Goal: Answer question/provide support: Share knowledge or assist other users

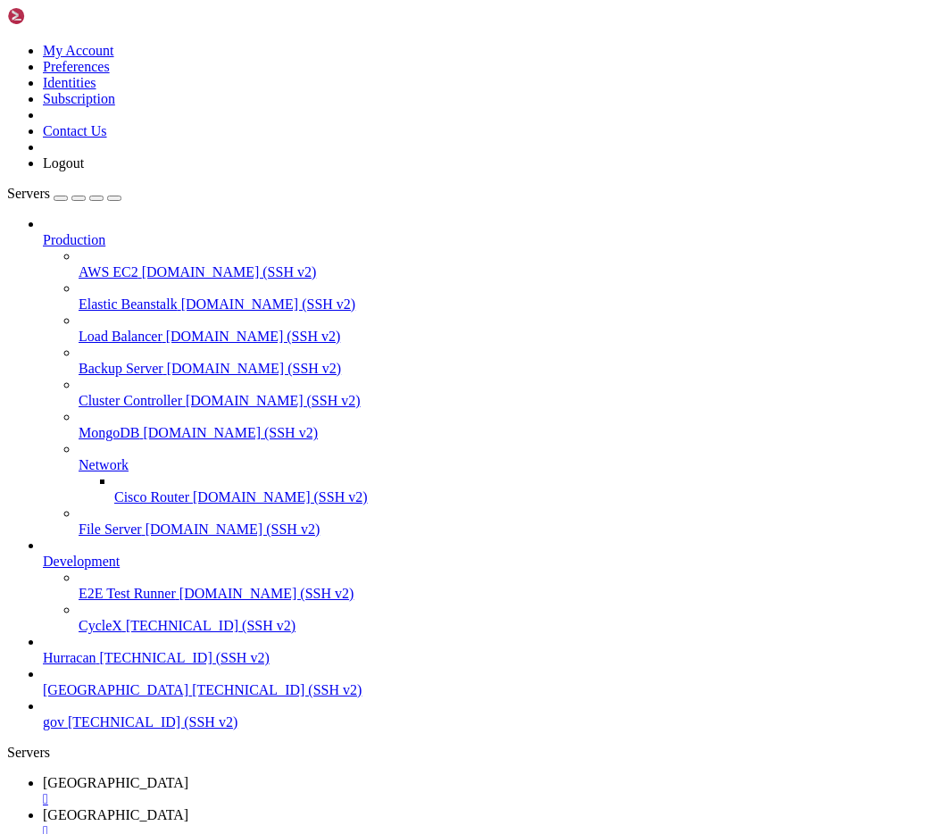
scroll to position [21737, 0]
click at [7, 43] on icon at bounding box center [7, 43] width 0 height 0
click at [84, 170] on link "Logout" at bounding box center [63, 162] width 41 height 15
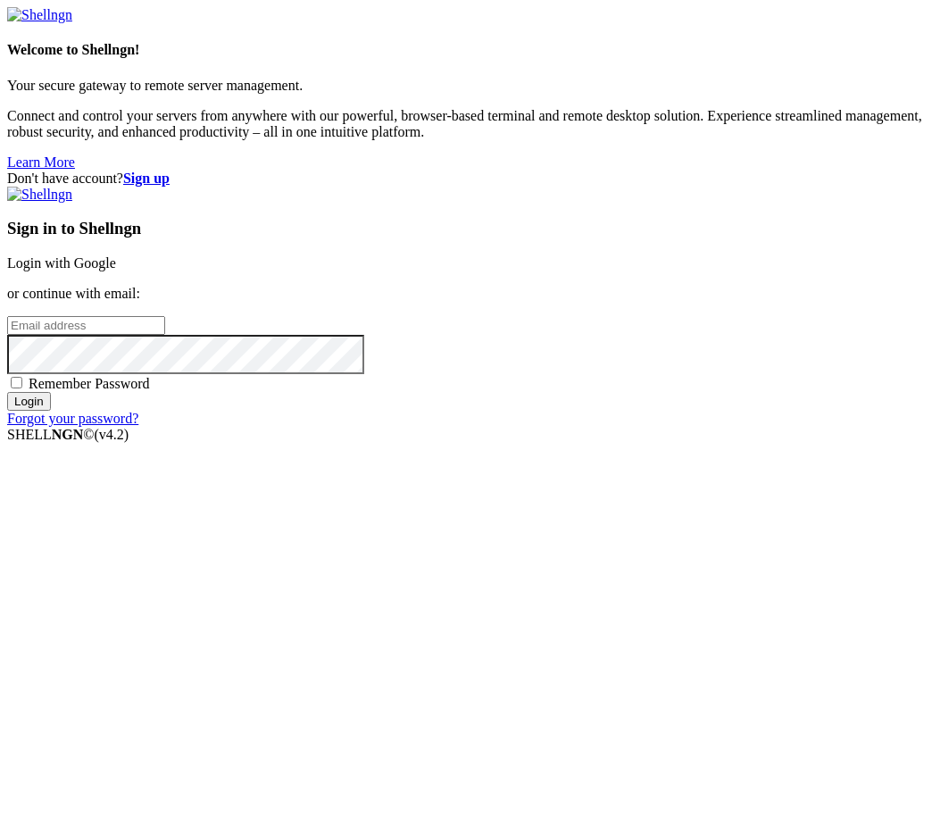
click at [116, 270] on link "Login with Google" at bounding box center [61, 262] width 109 height 15
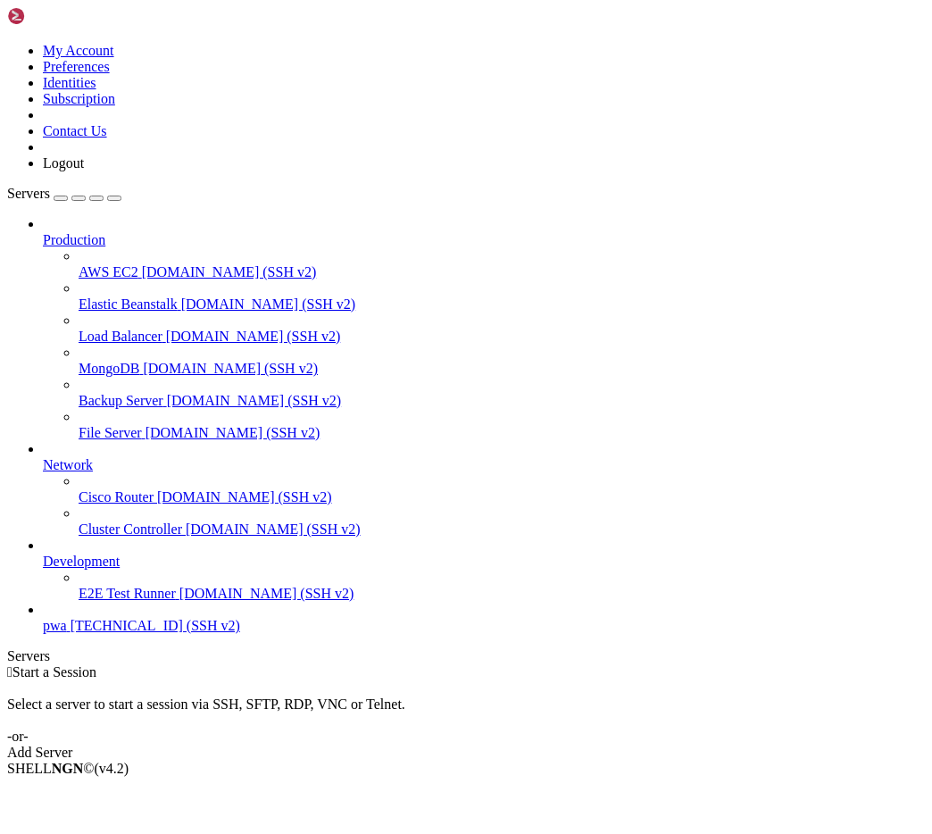
click at [67, 633] on span "pwa" at bounding box center [55, 625] width 24 height 15
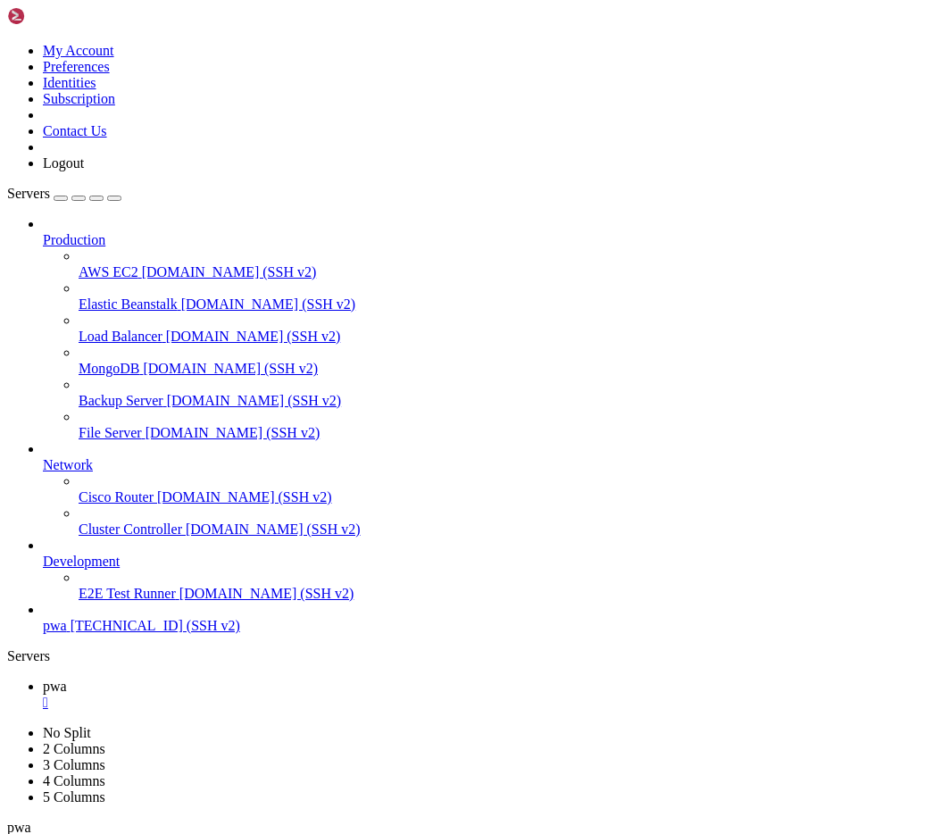
click at [380, 710] on link "pwa " at bounding box center [484, 726] width 882 height 32
click at [382, 726] on div "" at bounding box center [484, 734] width 882 height 16
click at [67, 710] on span "pwa" at bounding box center [55, 717] width 24 height 15
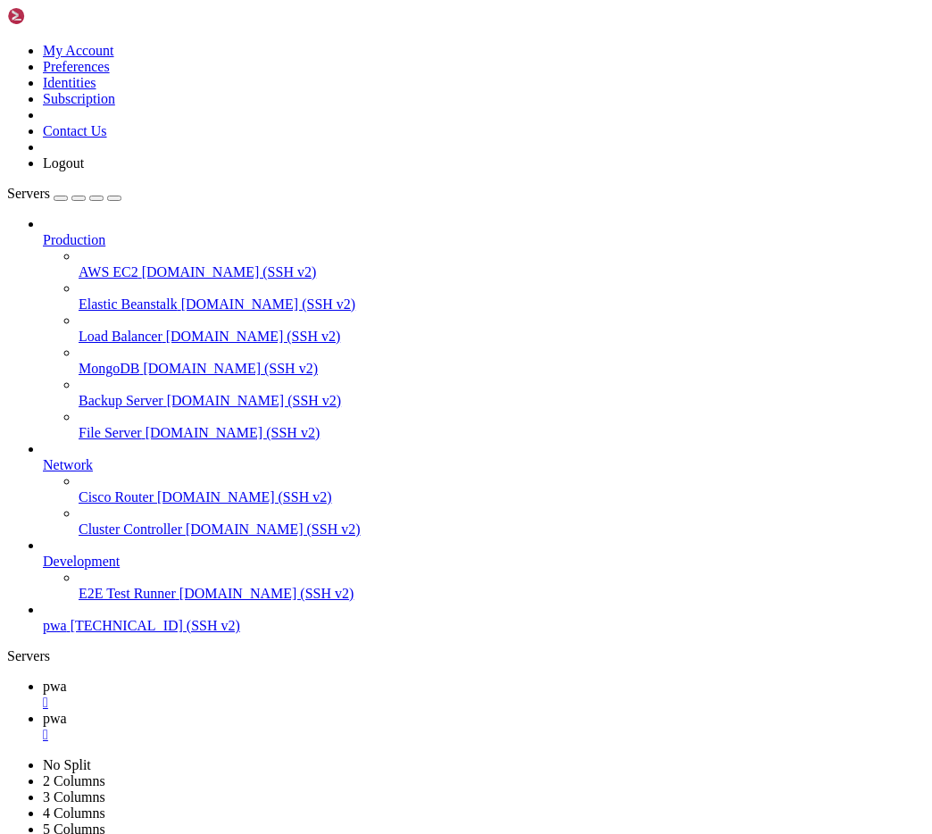
type input "/home/admin"
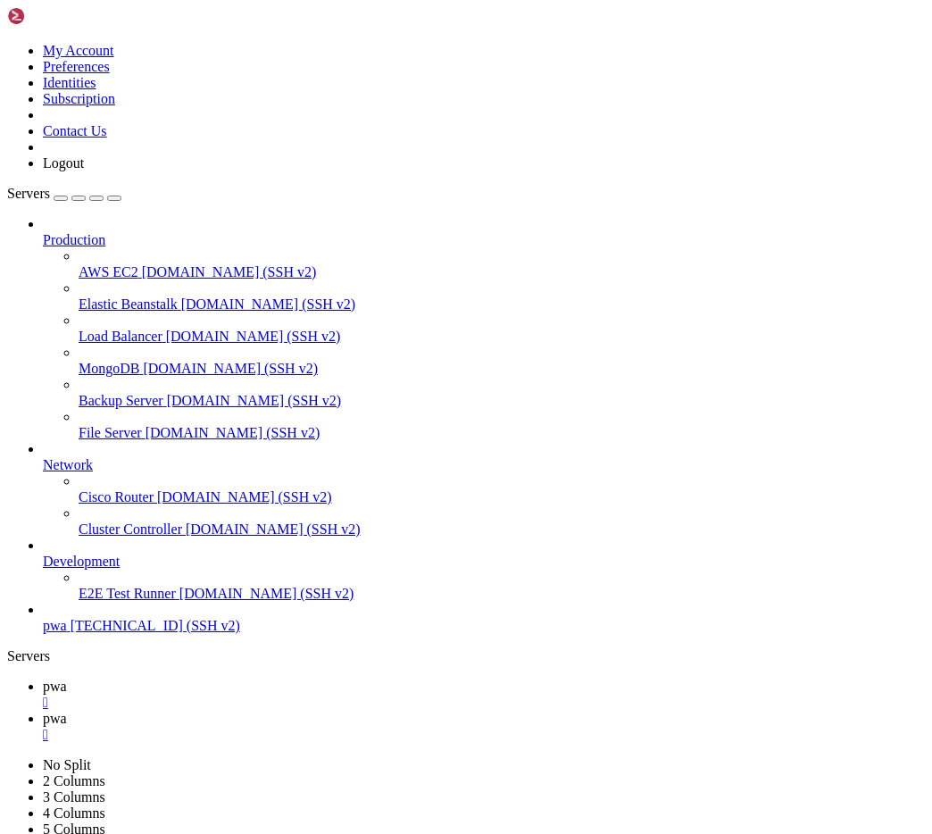
scroll to position [27, 0]
click at [7, 43] on icon at bounding box center [7, 43] width 0 height 0
click at [84, 170] on link "Logout" at bounding box center [63, 162] width 41 height 15
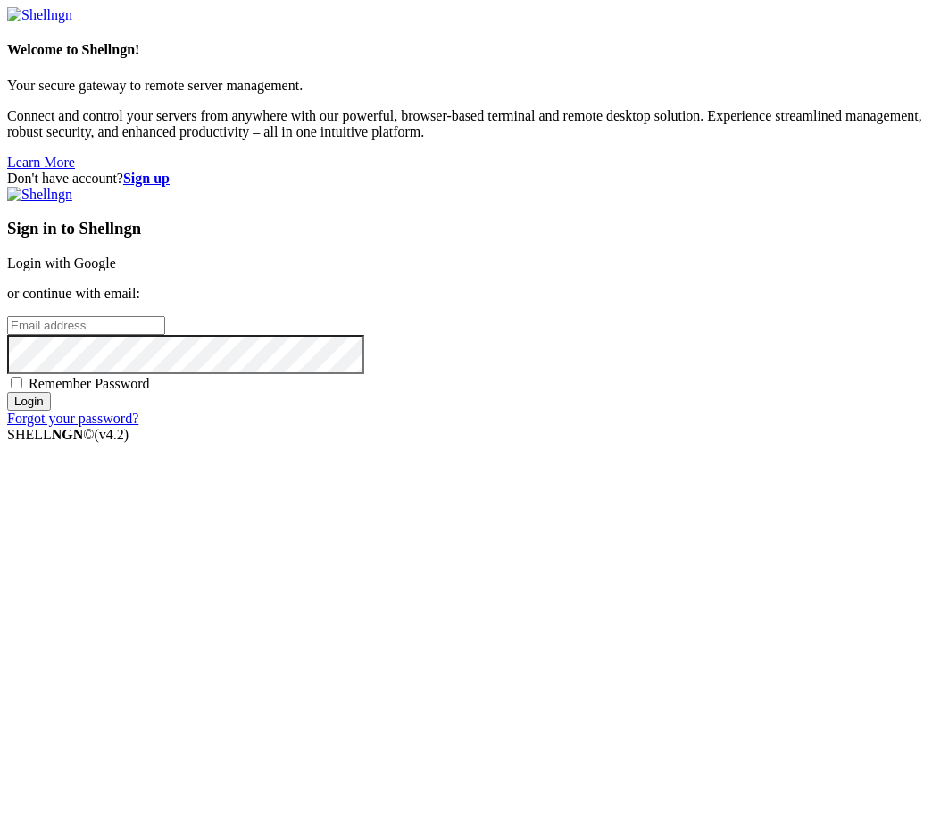
click at [614, 293] on div "Sign in to Shellngn Login with Google or continue with email: Remember Password…" at bounding box center [465, 307] width 917 height 240
click at [116, 270] on link "Login with Google" at bounding box center [61, 262] width 109 height 15
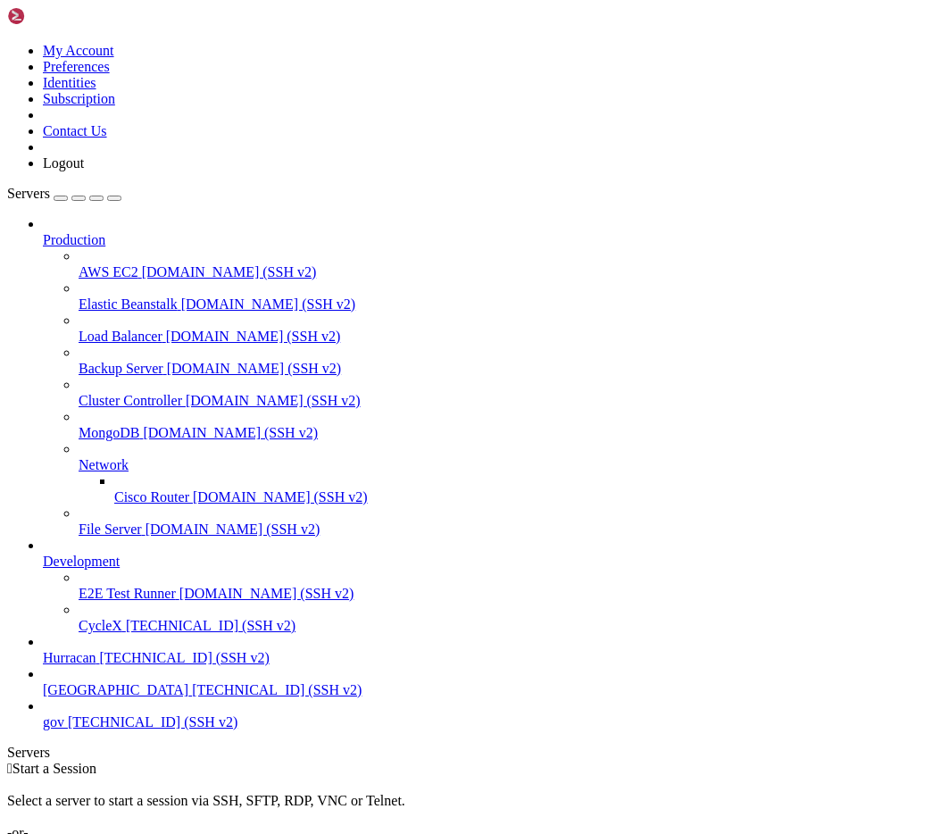
scroll to position [29, 0]
click at [170, 697] on span "[GEOGRAPHIC_DATA]" at bounding box center [115, 689] width 145 height 15
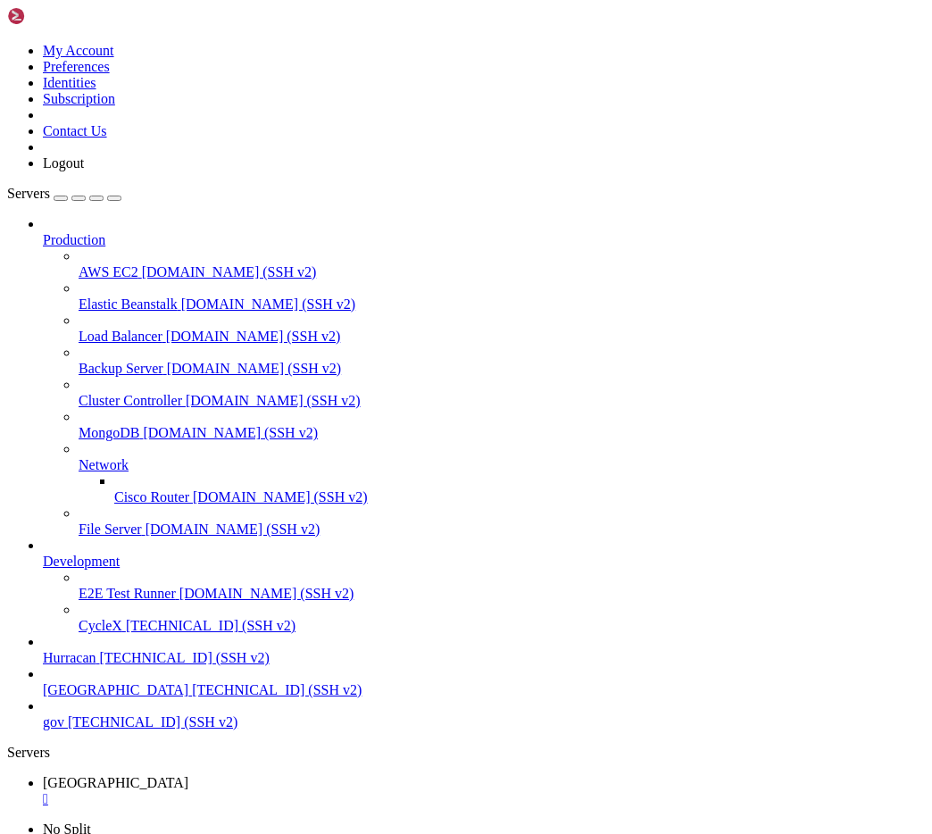
scroll to position [0, 0]
drag, startPoint x: 157, startPoint y: 1547, endPoint x: 243, endPoint y: 1554, distance: 86.0
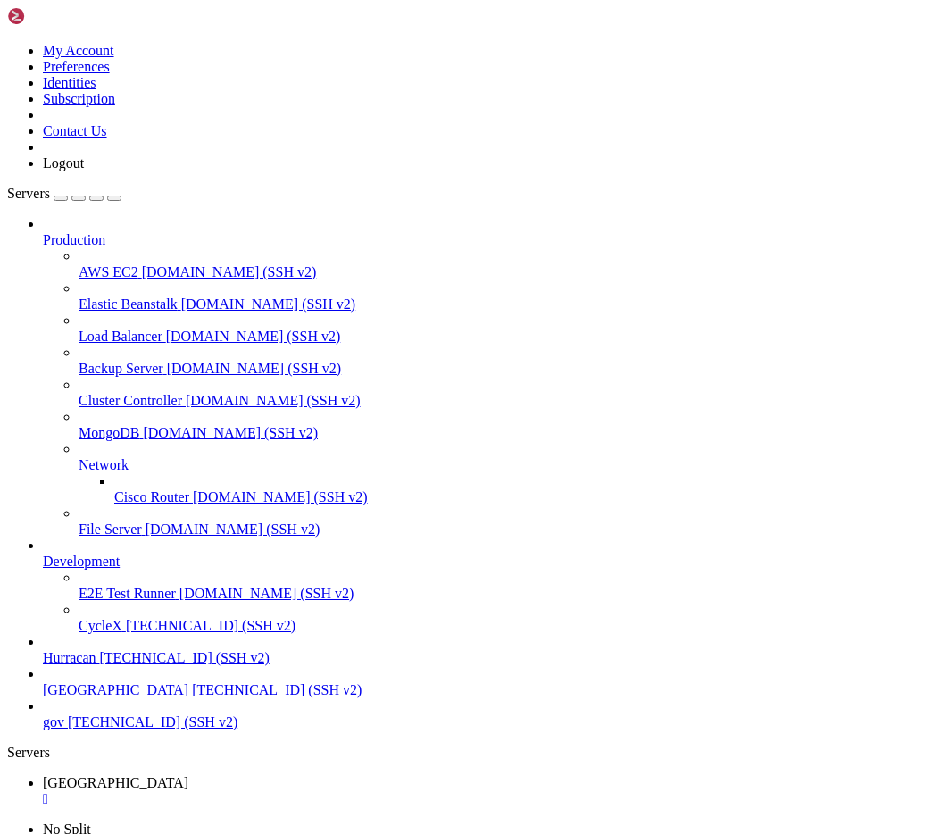
drag, startPoint x: 153, startPoint y: 1544, endPoint x: 248, endPoint y: 1543, distance: 95.5
copy span "[TECHNICAL_ID]"
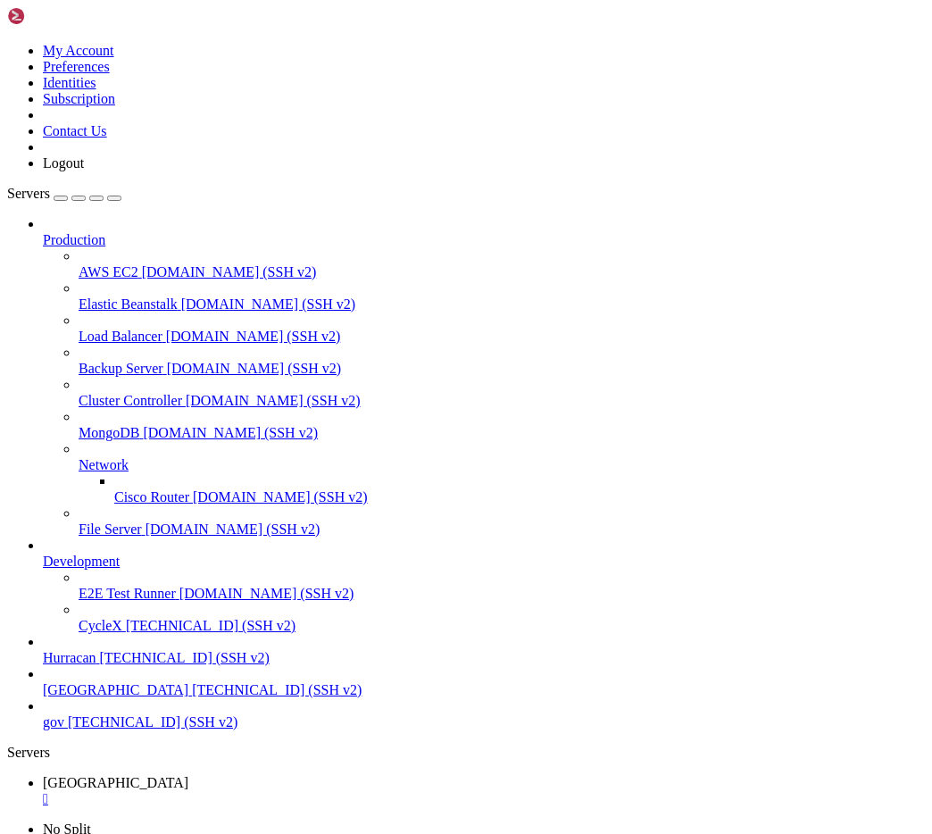
scroll to position [5568, 0]
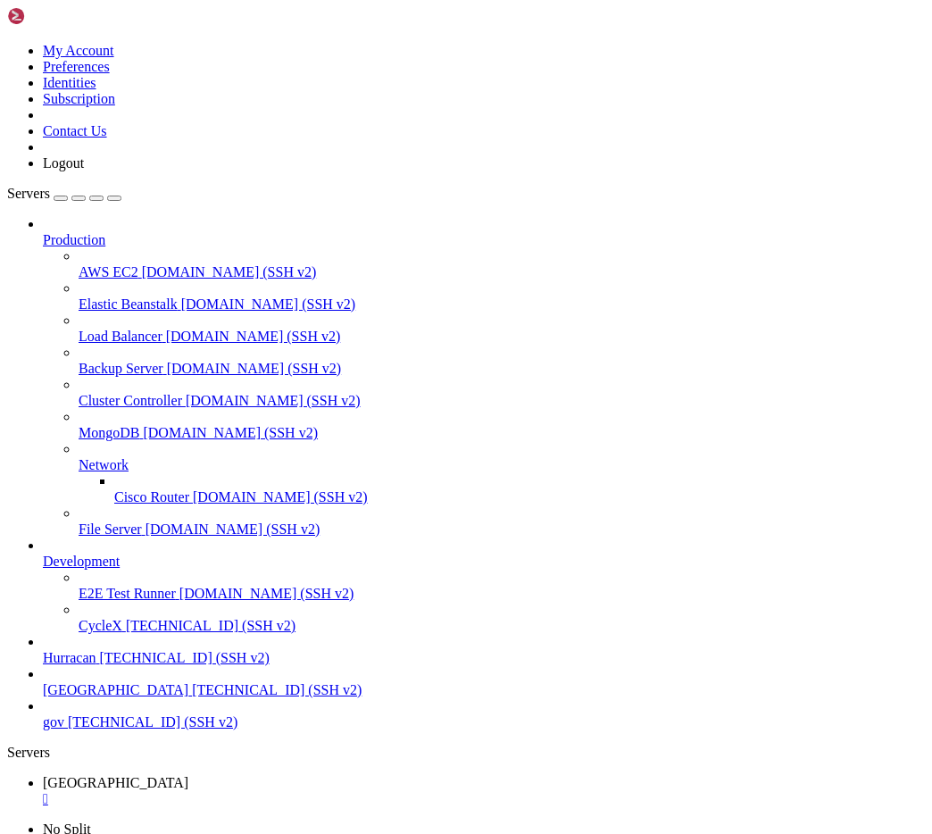
scroll to position [1461, 0]
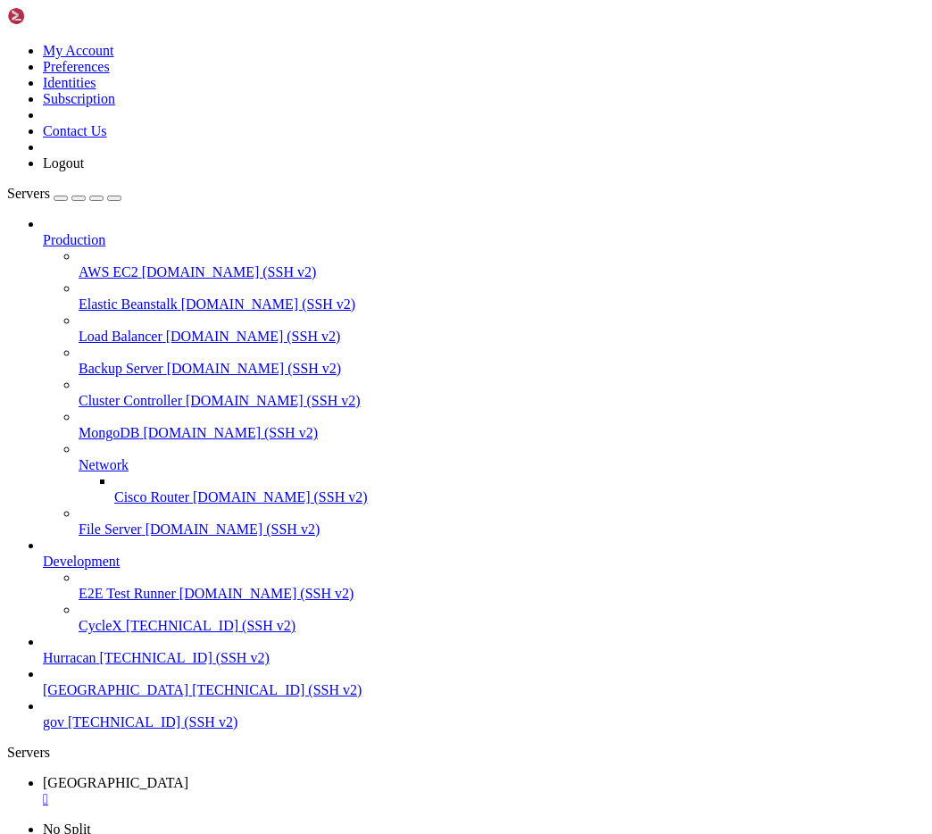
scroll to position [20000, 0]
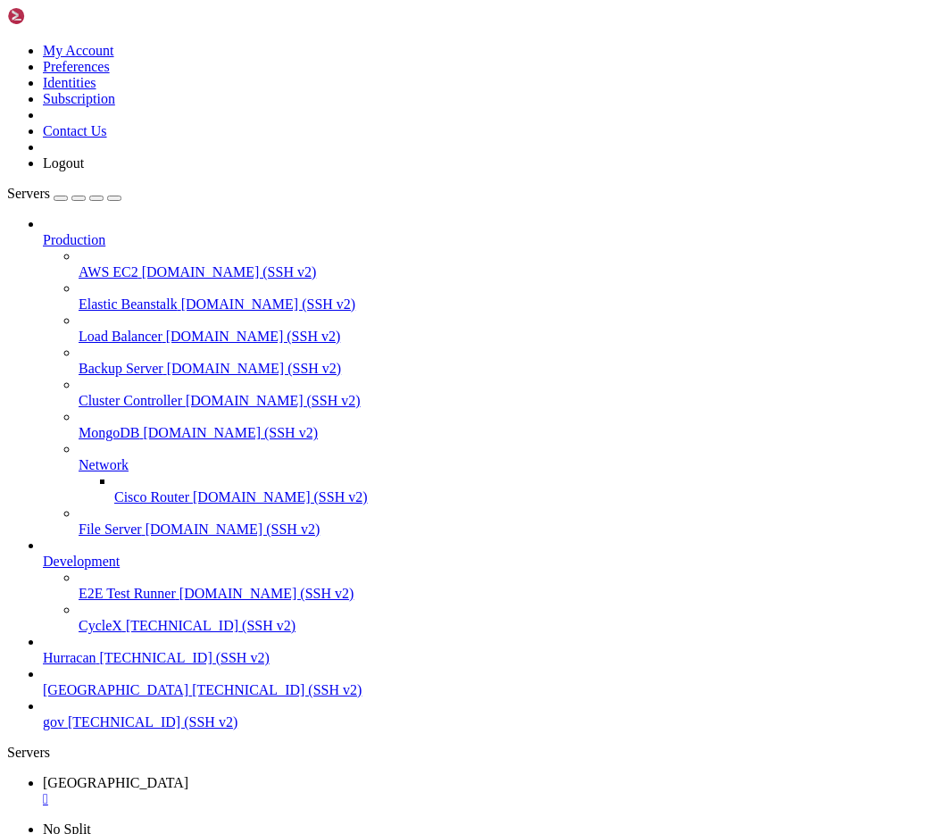
scroll to position [21640, 0]
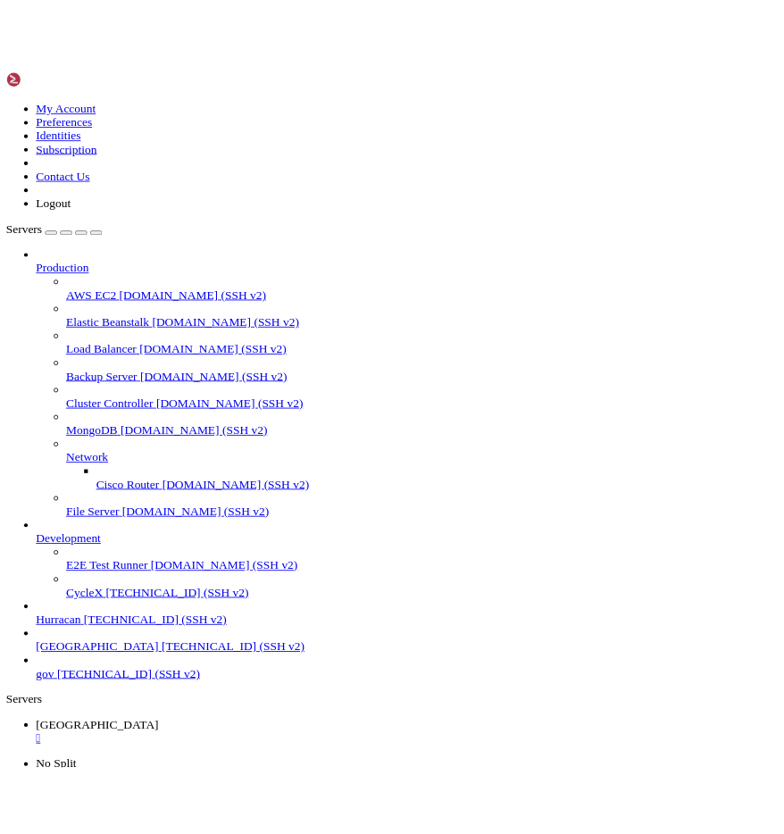
scroll to position [24480, 0]
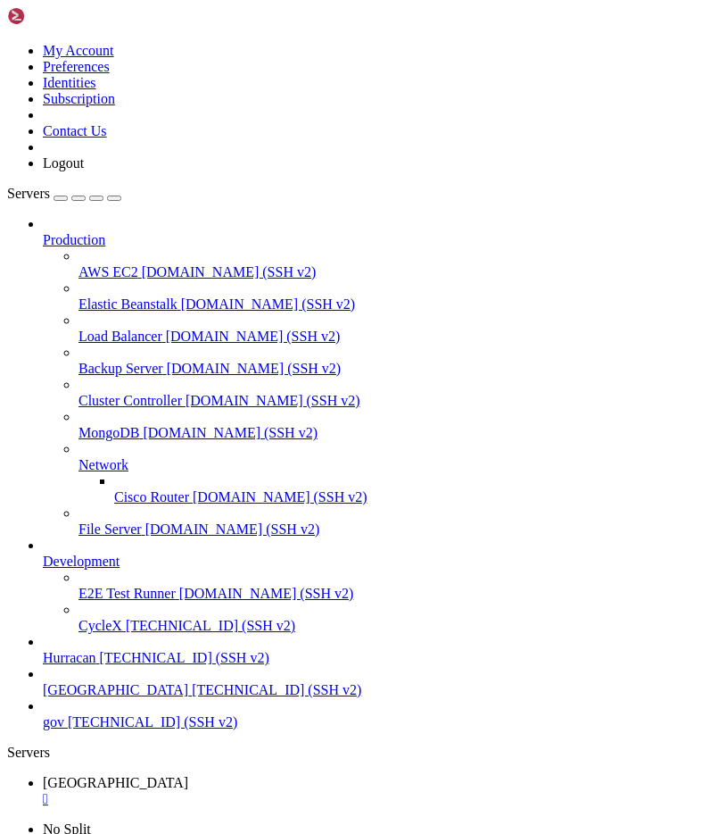
scroll to position [34803, 0]
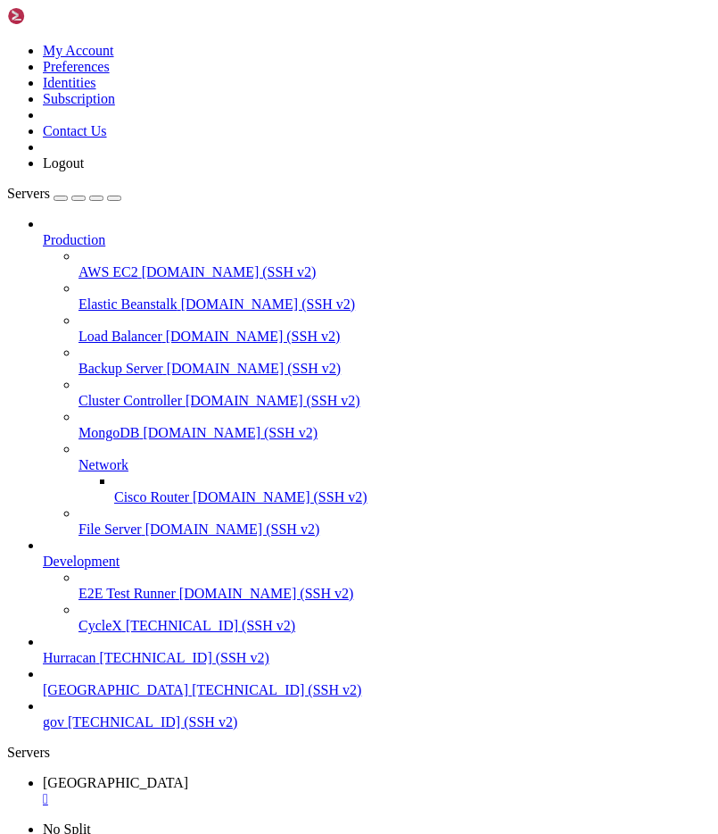
scroll to position [41585, 0]
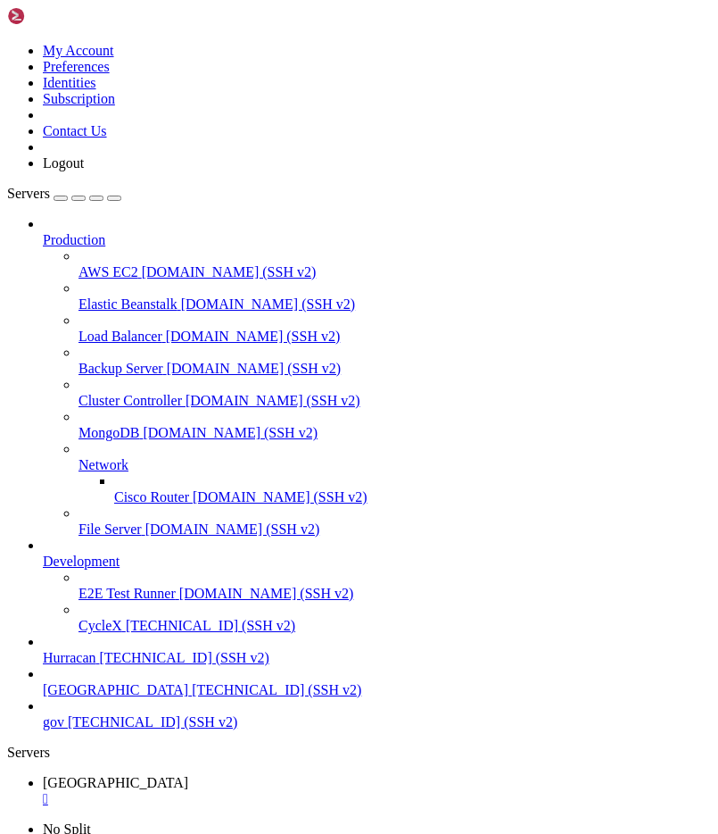
scroll to position [50118, 0]
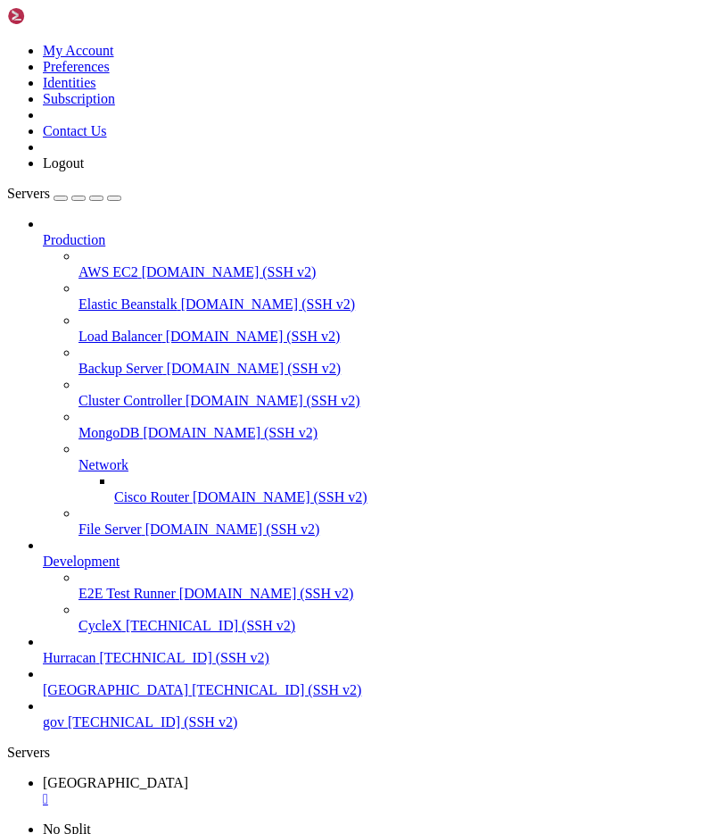
scroll to position [65389, 0]
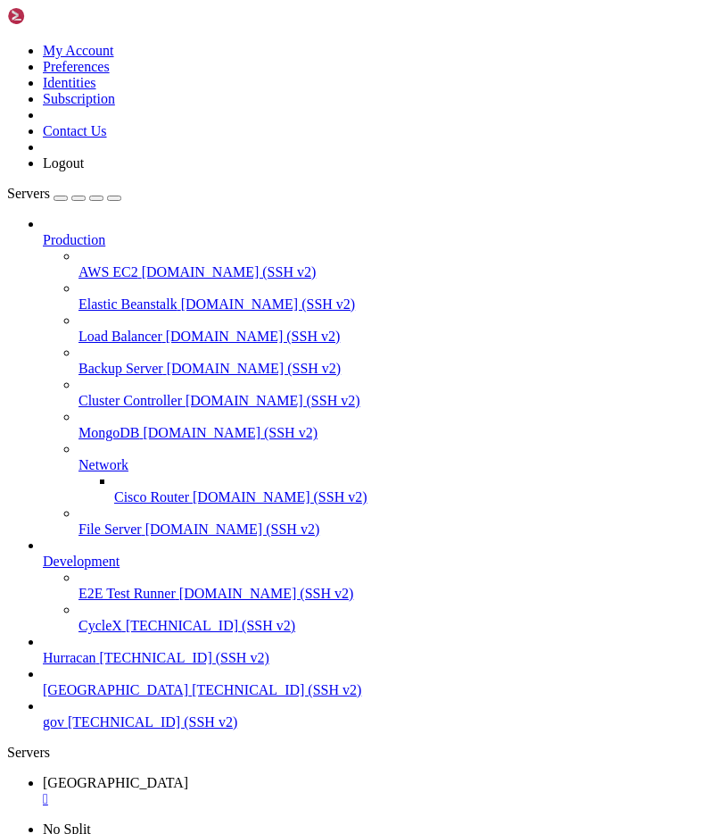
drag, startPoint x: 308, startPoint y: 1463, endPoint x: 114, endPoint y: 1461, distance: 193.7
copy span "[URL][DOMAIN_NAME]"
drag, startPoint x: 281, startPoint y: 1476, endPoint x: 128, endPoint y: 1471, distance: 153.6
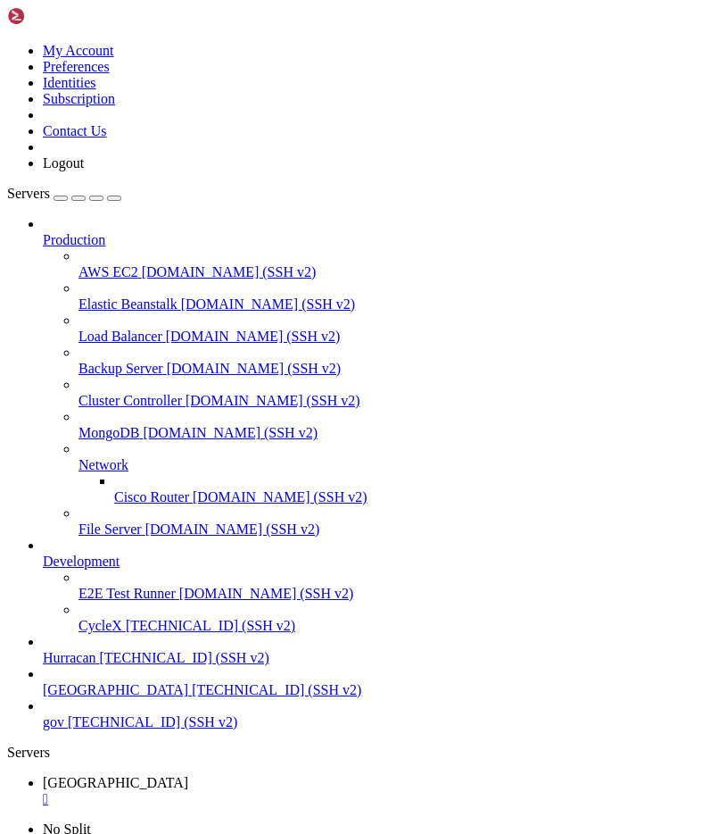
copy span "[URL][DOMAIN_NAME]"
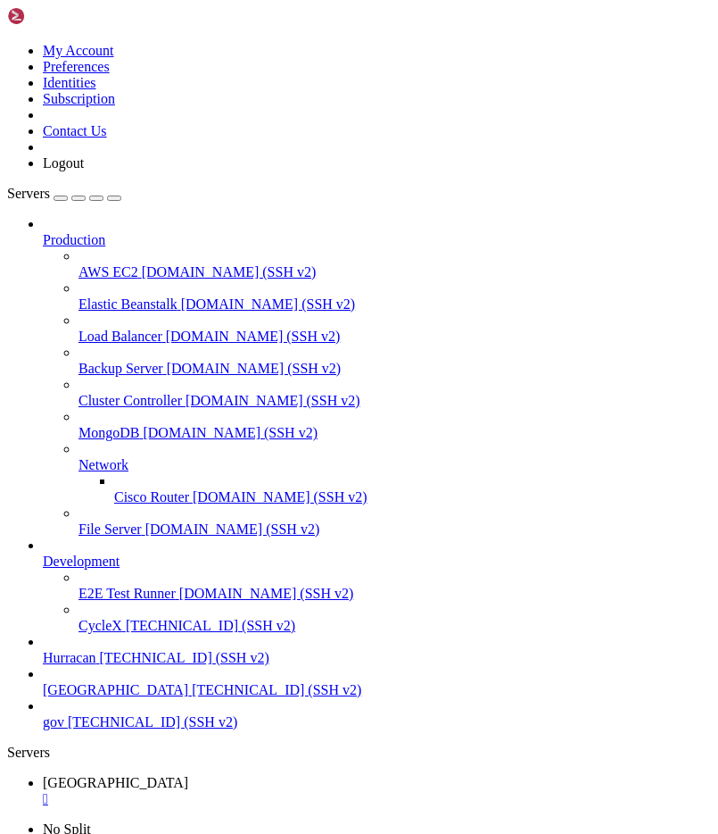
scroll to position [77519, 0]
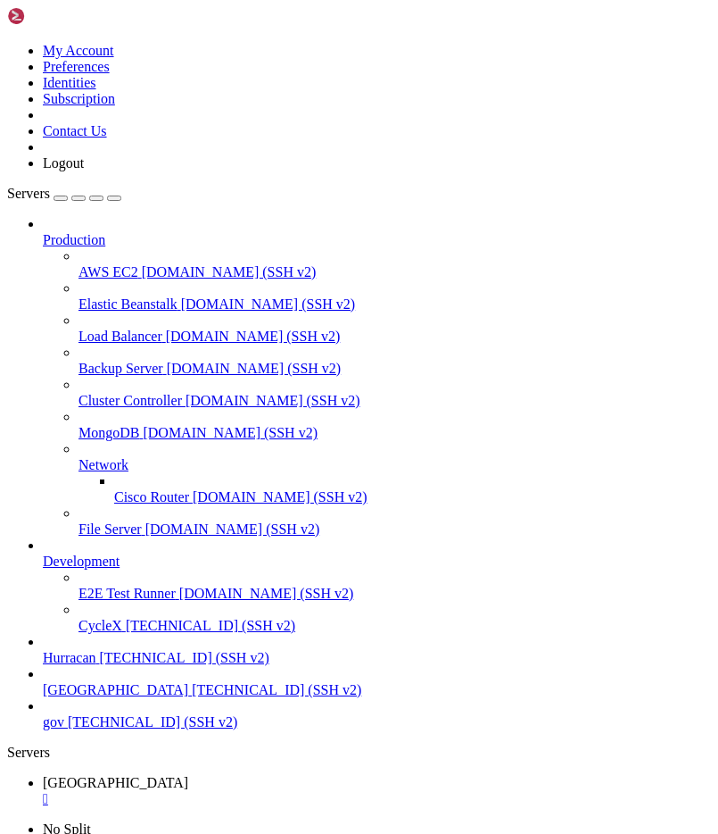
scroll to position [80924, 0]
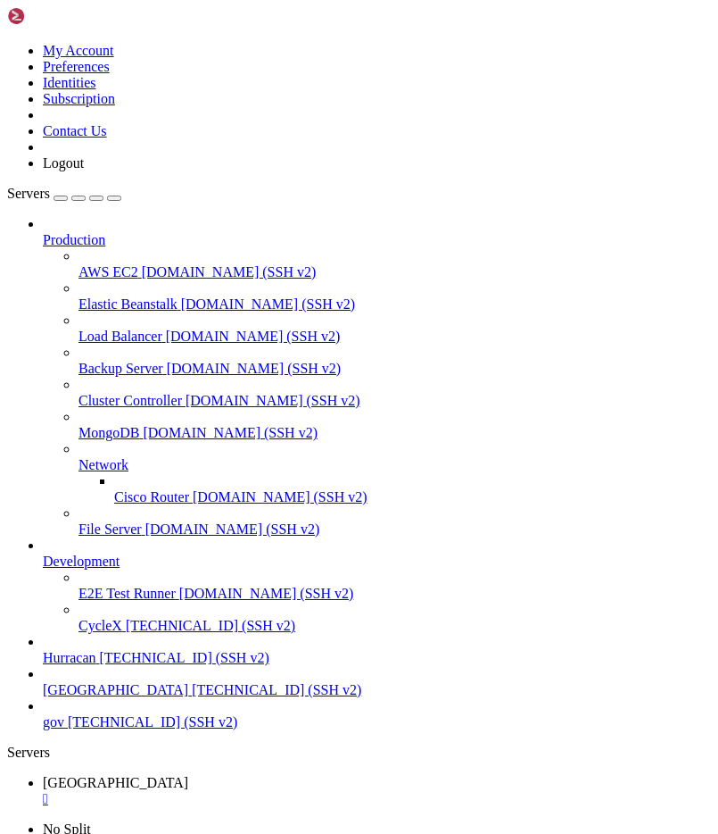
scroll to position [90834, 0]
